Goal: Obtain resource: Obtain resource

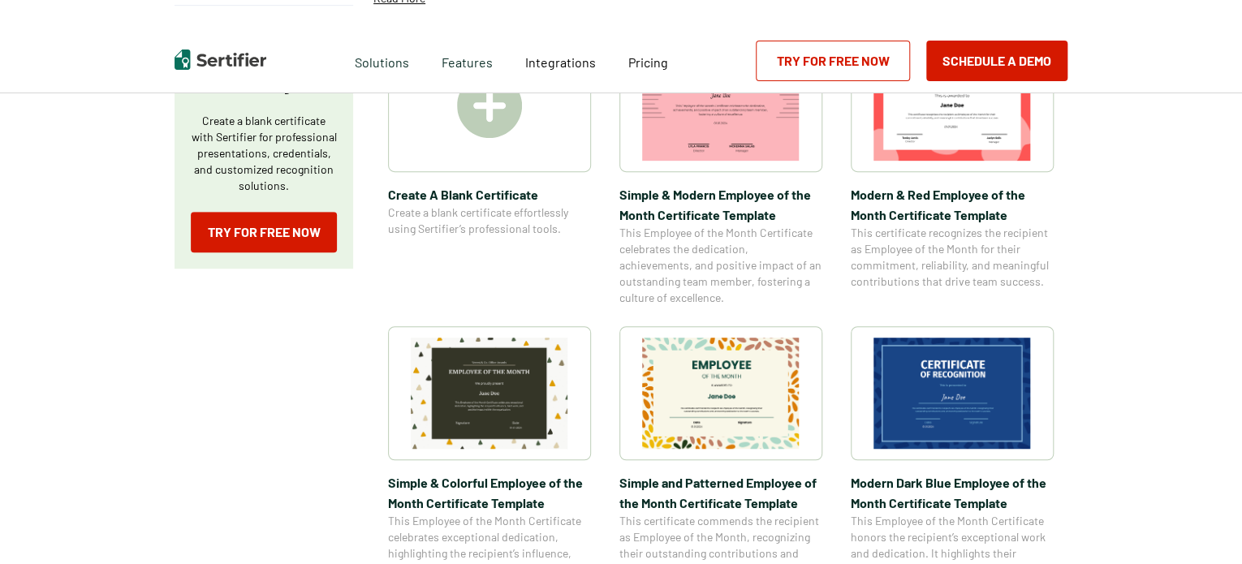
scroll to position [330, 0]
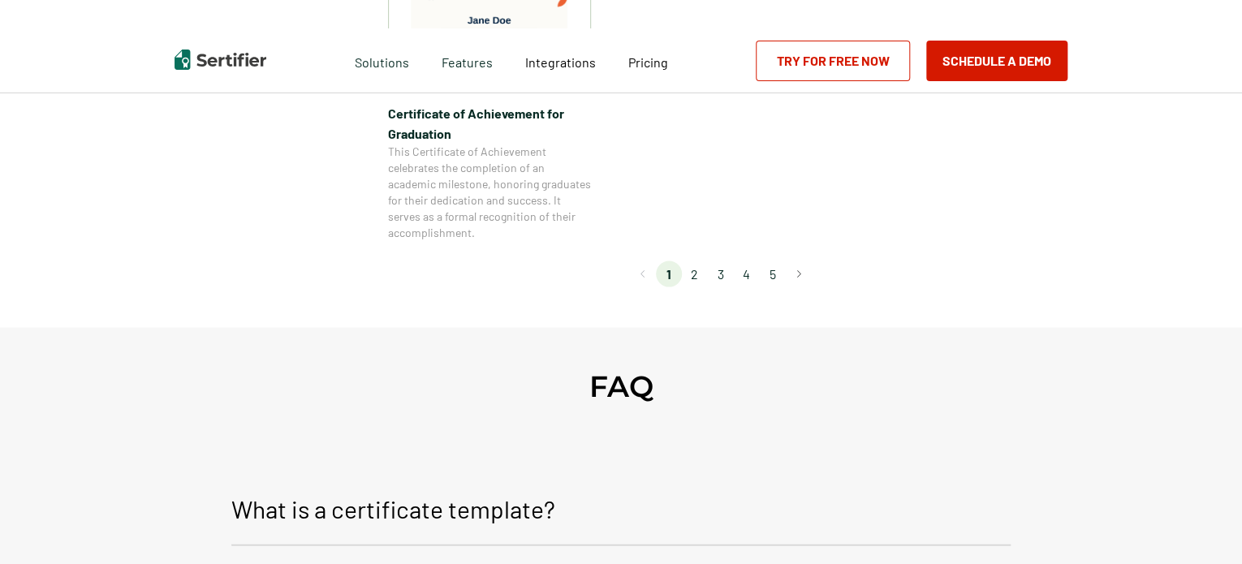
scroll to position [1619, 0]
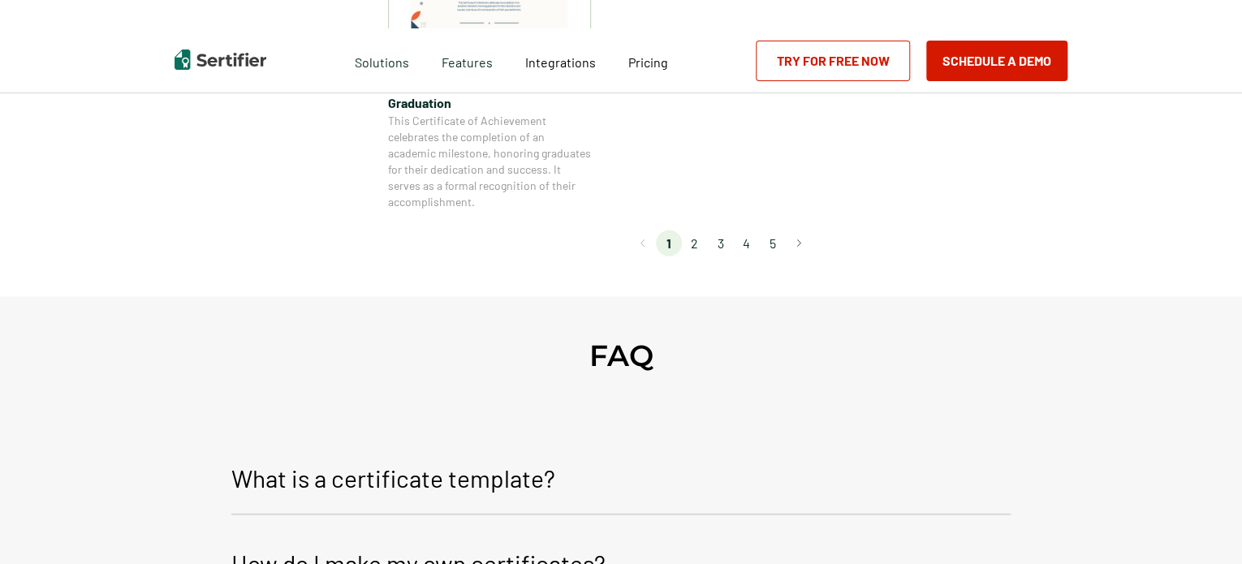
click at [694, 244] on li "2" at bounding box center [695, 244] width 26 height 26
click at [696, 243] on li "2" at bounding box center [695, 244] width 26 height 26
click at [803, 242] on button "Go to next page" at bounding box center [799, 244] width 26 height 26
click at [796, 247] on button "Go to next page" at bounding box center [799, 244] width 26 height 26
click at [705, 247] on li "2" at bounding box center [695, 244] width 26 height 26
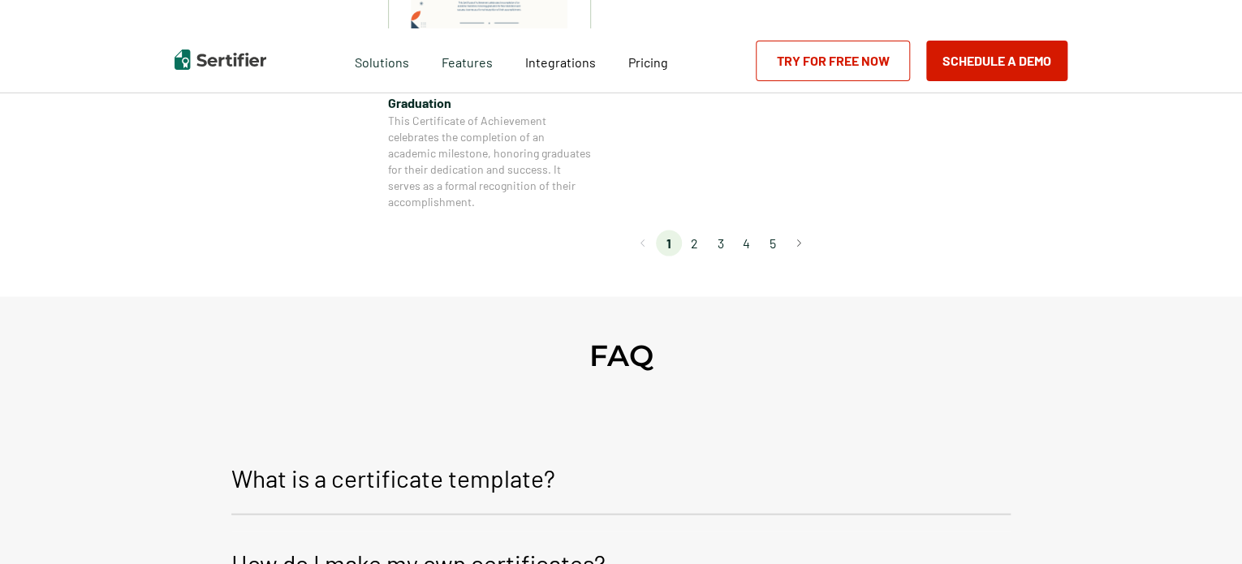
click at [705, 247] on li "2" at bounding box center [695, 244] width 26 height 26
click at [697, 244] on li "2" at bounding box center [695, 244] width 26 height 26
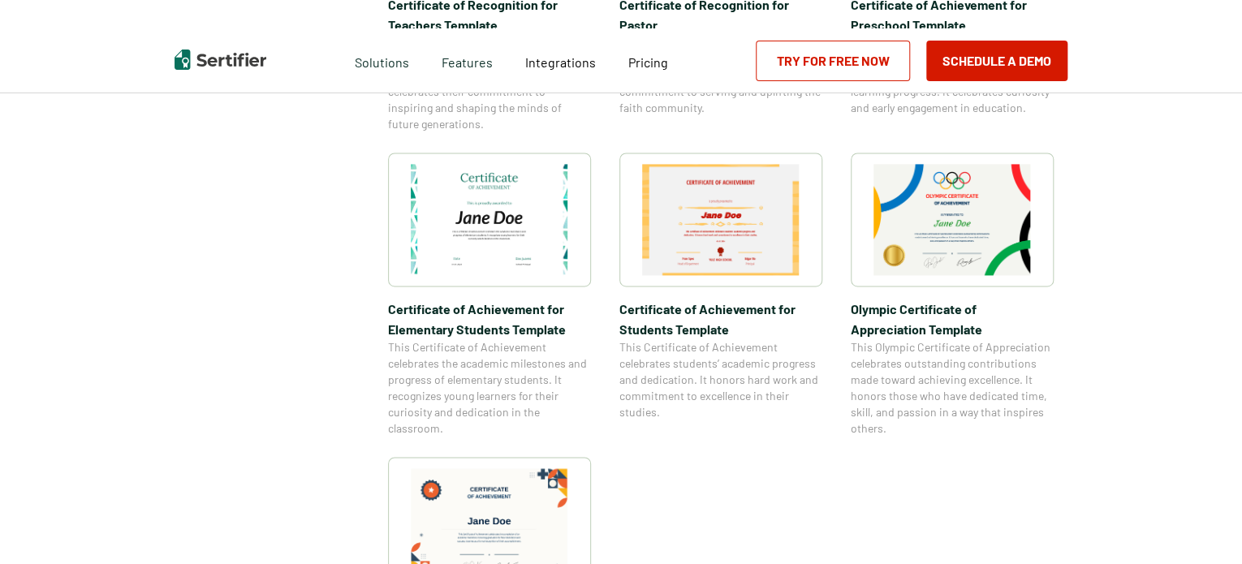
scroll to position [1097, 0]
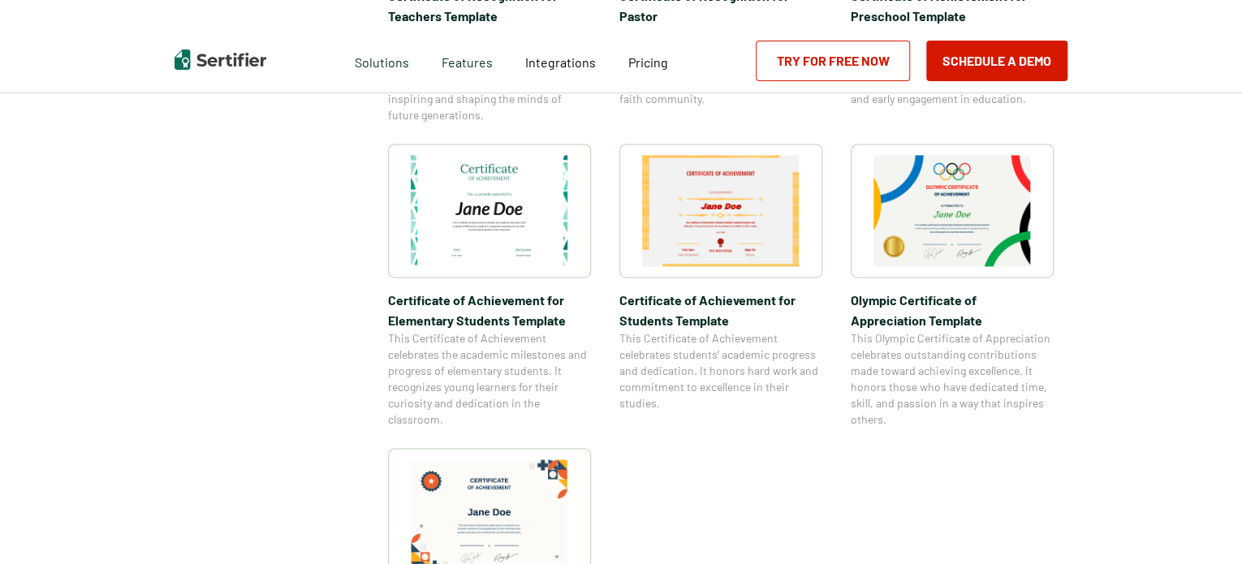
click at [503, 313] on span "Certificate of Achievement for Elementary Students Template" at bounding box center [489, 310] width 203 height 41
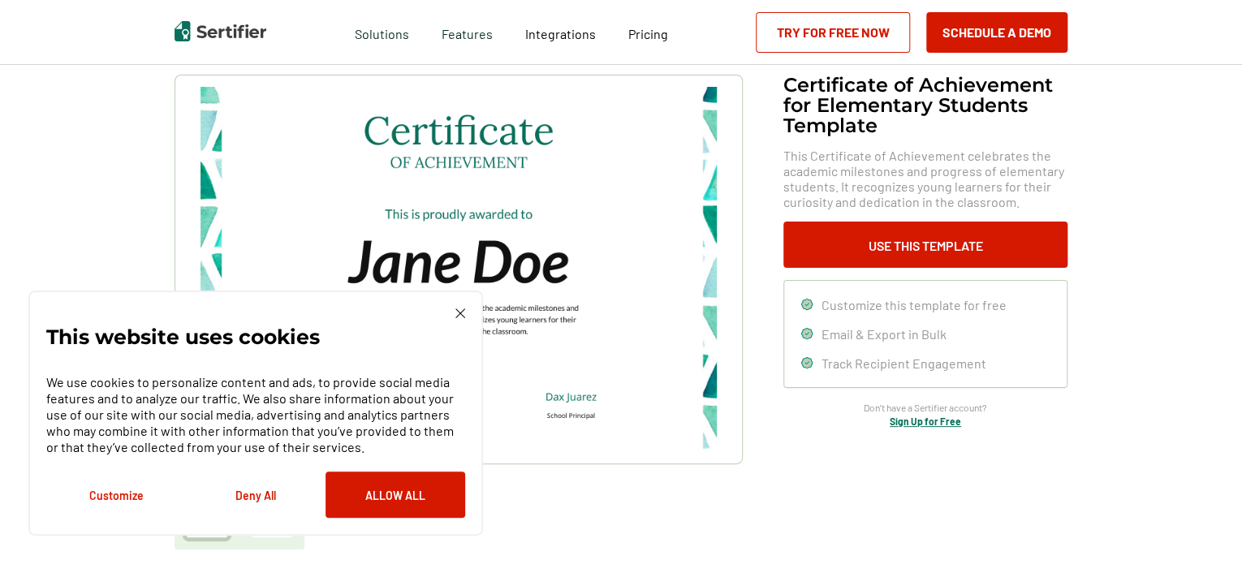
scroll to position [103, 0]
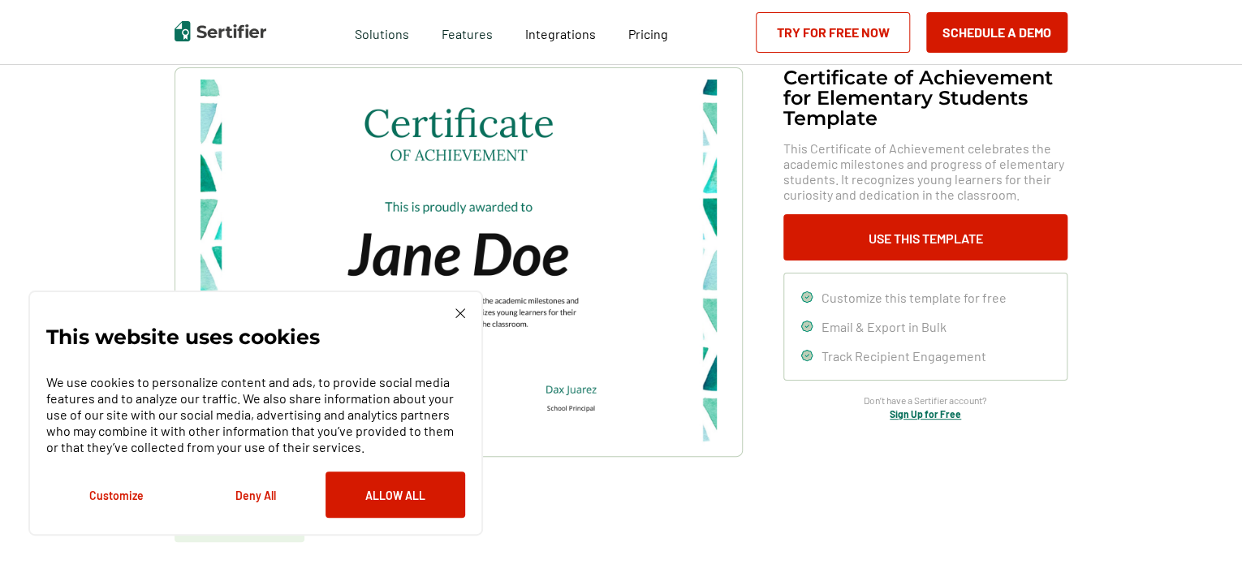
click at [460, 316] on img at bounding box center [460, 314] width 10 height 10
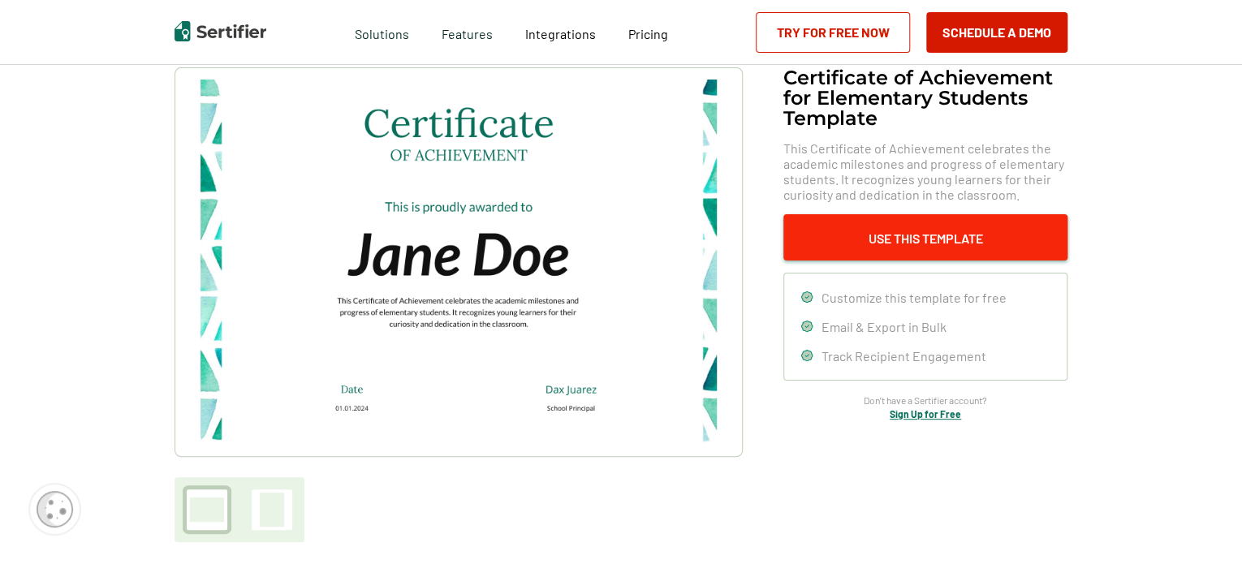
click at [891, 235] on button "Use This Template" at bounding box center [925, 237] width 284 height 46
